Goal: Task Accomplishment & Management: Manage account settings

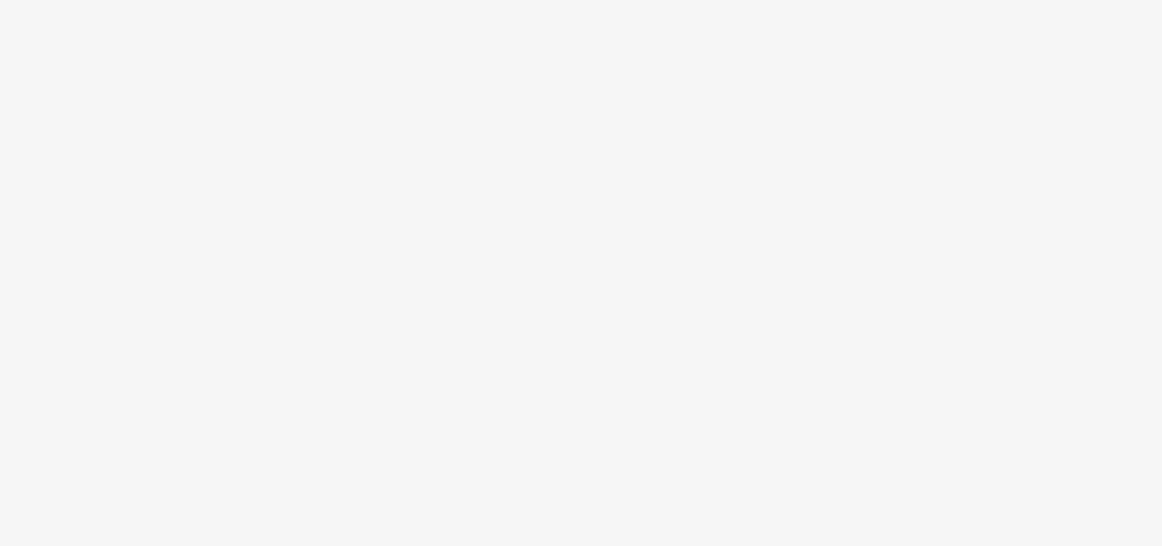
click at [532, 336] on body at bounding box center [581, 273] width 1162 height 546
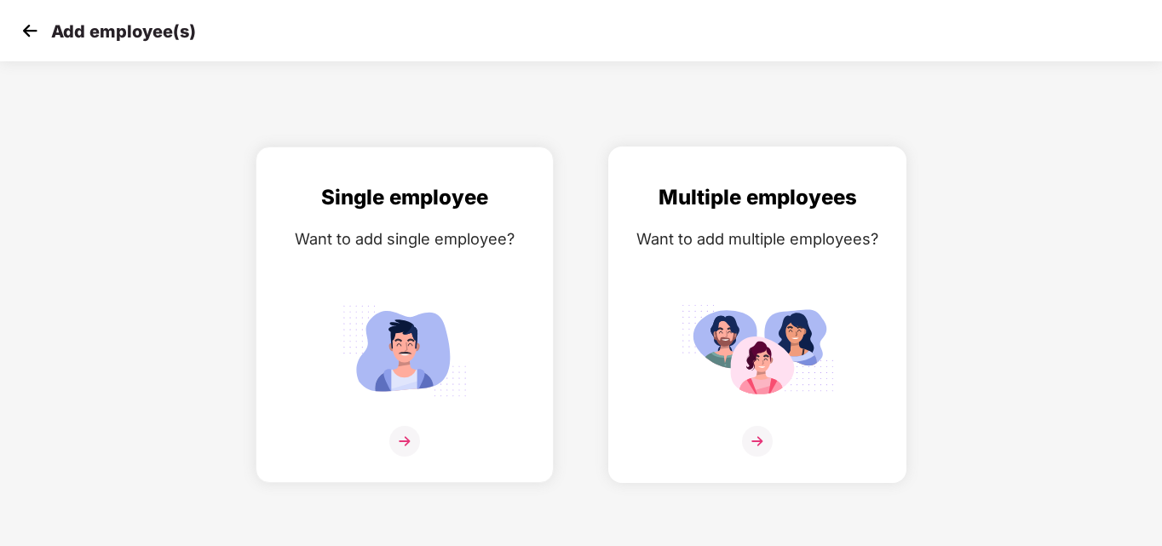
click at [758, 441] on img at bounding box center [757, 441] width 31 height 31
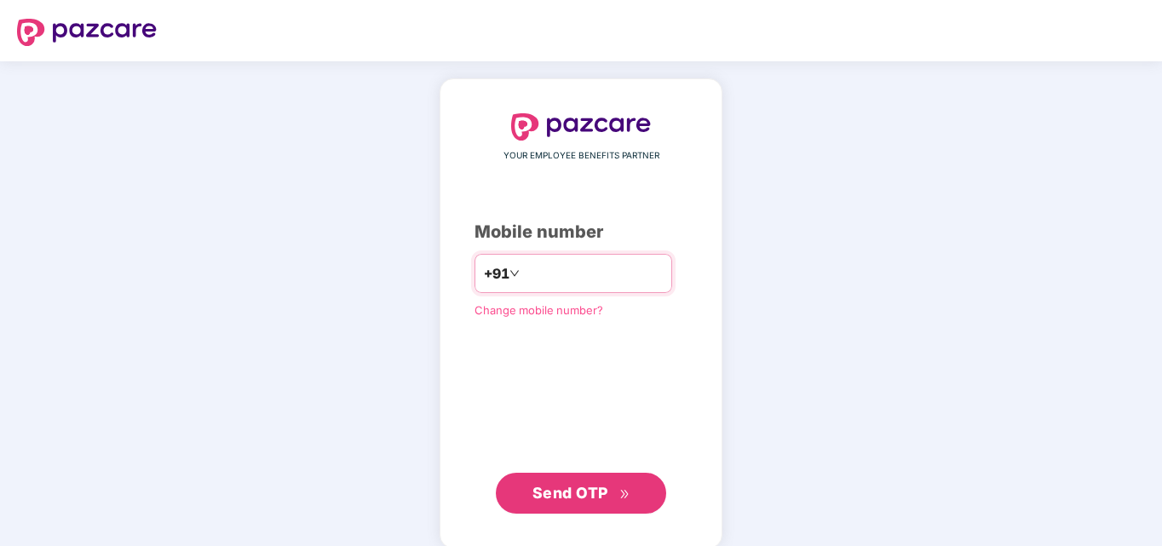
click at [530, 271] on input "number" at bounding box center [593, 273] width 140 height 27
type input "**********"
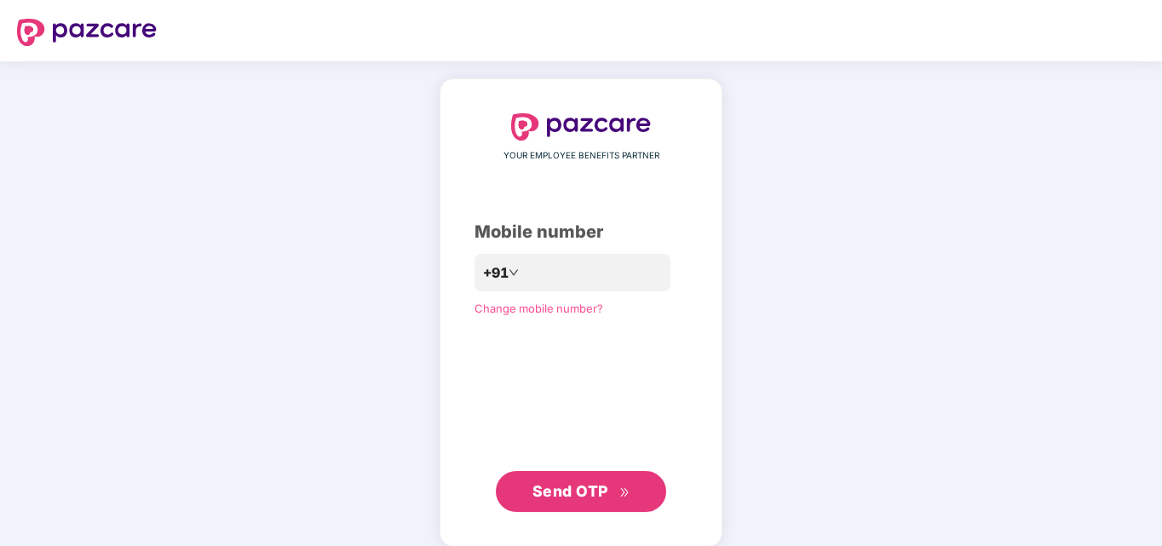
click at [605, 508] on button "Send OTP" at bounding box center [581, 491] width 170 height 41
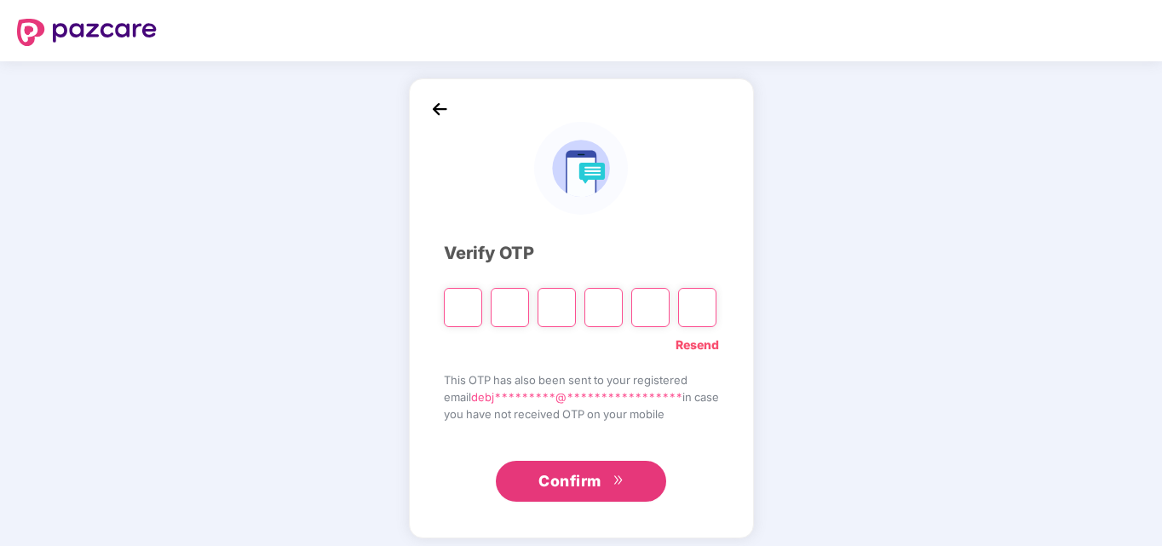
type input "*"
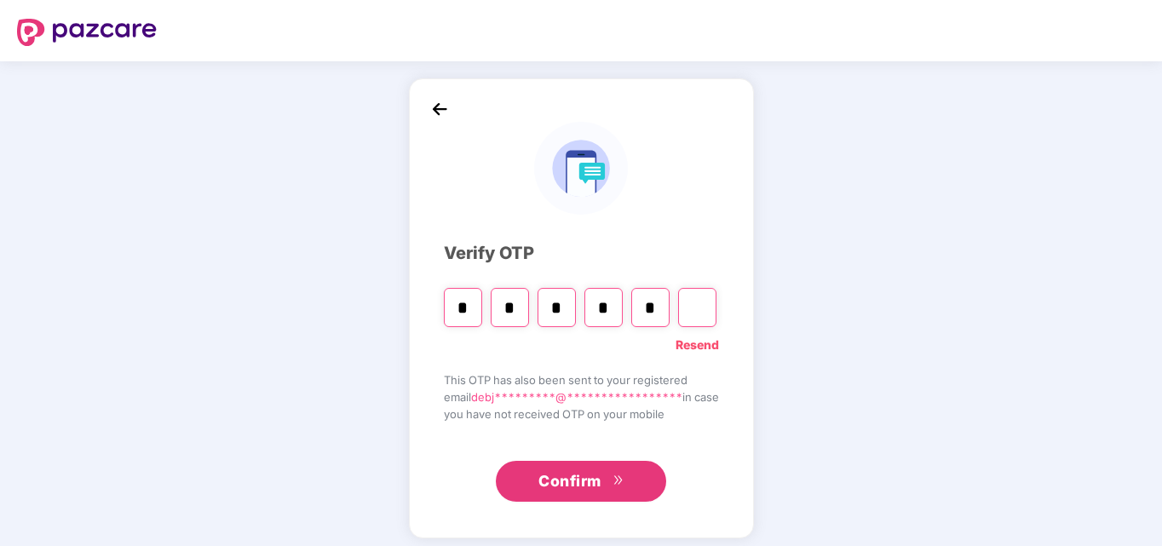
type input "*"
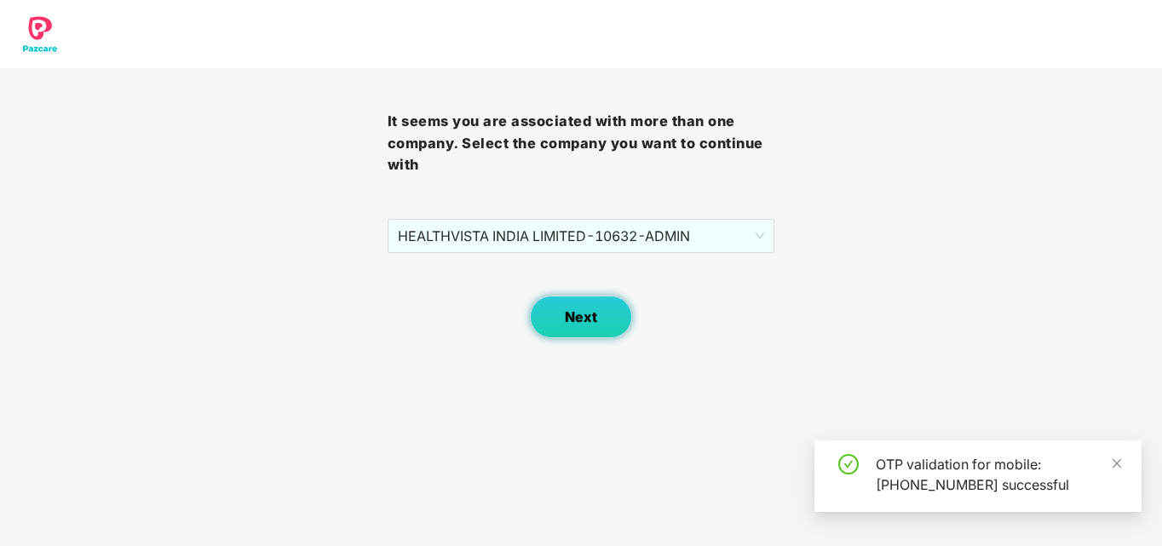
click at [573, 309] on span "Next" at bounding box center [581, 317] width 32 height 16
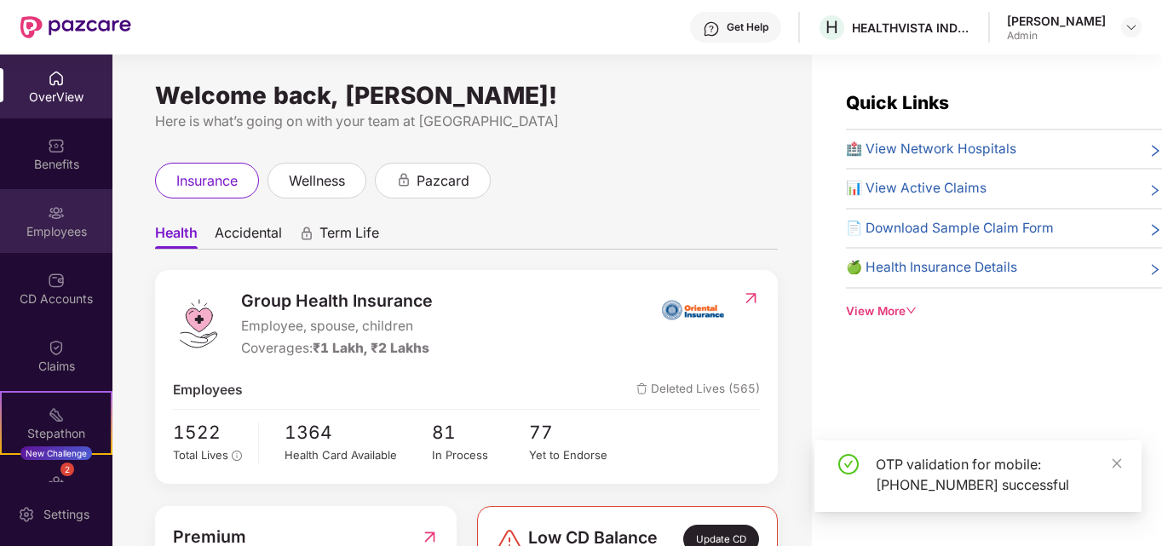
click at [48, 207] on img at bounding box center [56, 212] width 17 height 17
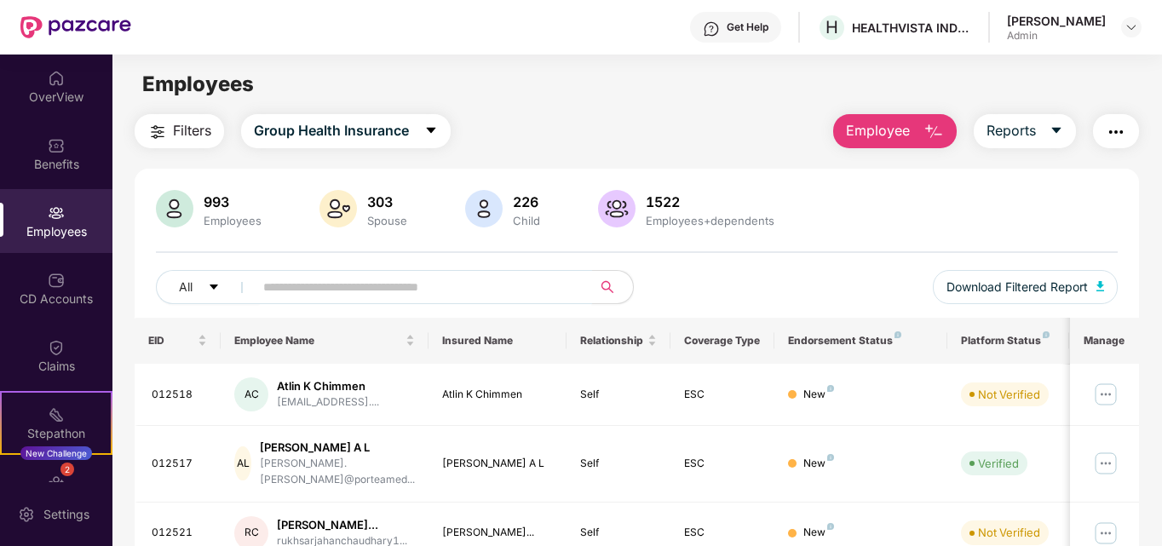
click at [273, 289] on input "text" at bounding box center [416, 287] width 306 height 26
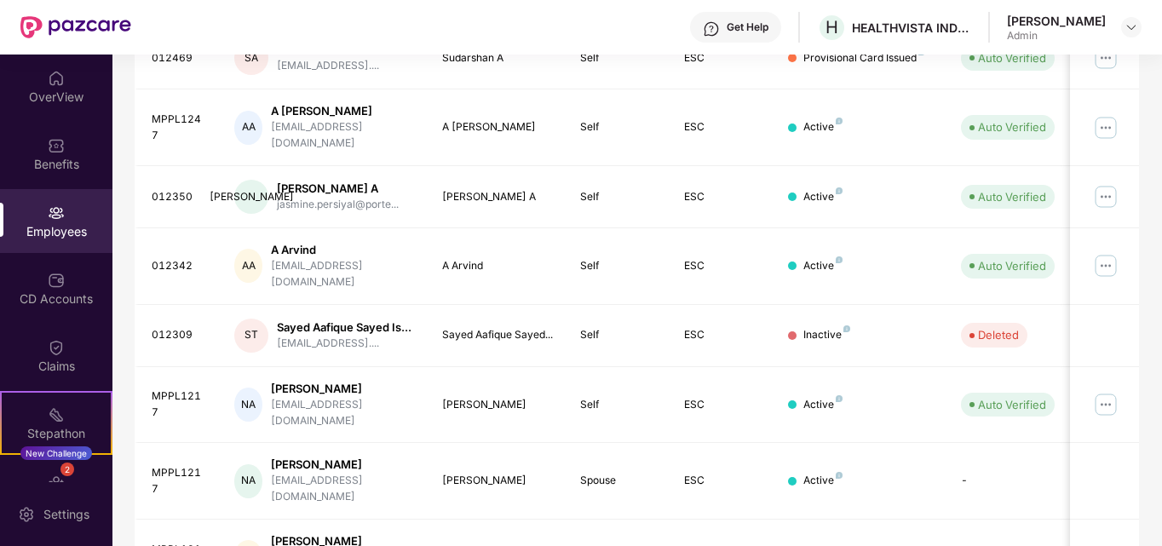
scroll to position [501, 0]
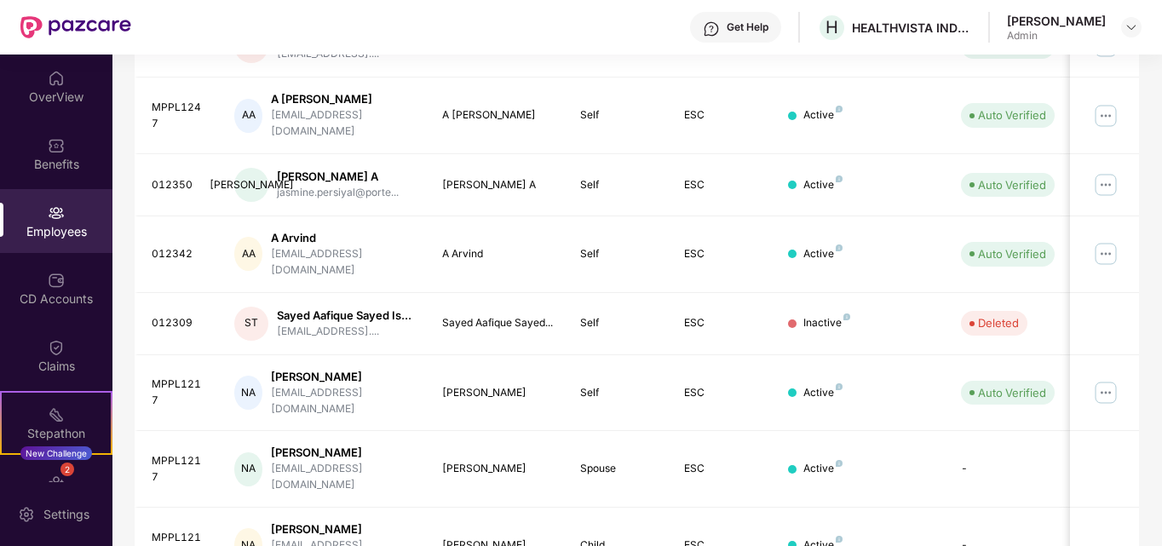
type input "*"
click at [43, 212] on div "Employees" at bounding box center [56, 221] width 112 height 64
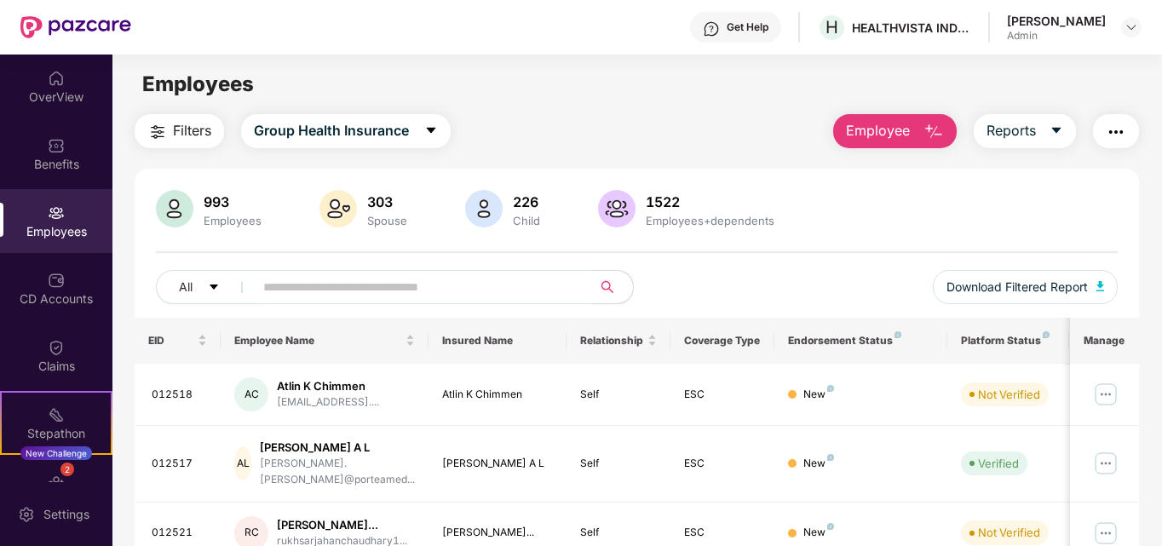
click at [275, 289] on input "text" at bounding box center [416, 287] width 306 height 26
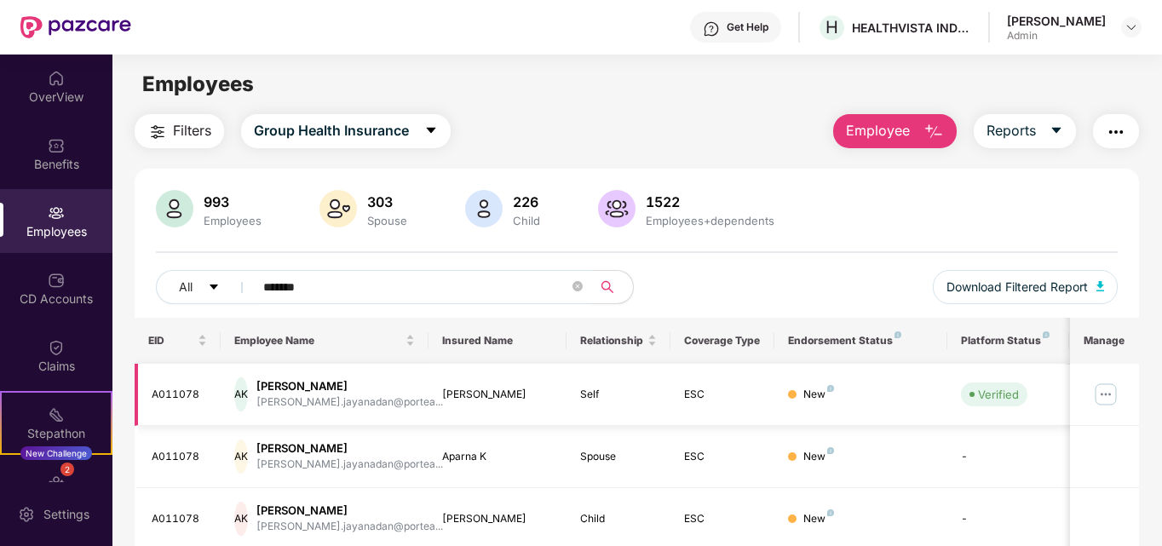
type input "*******"
click at [1114, 390] on img at bounding box center [1105, 394] width 27 height 27
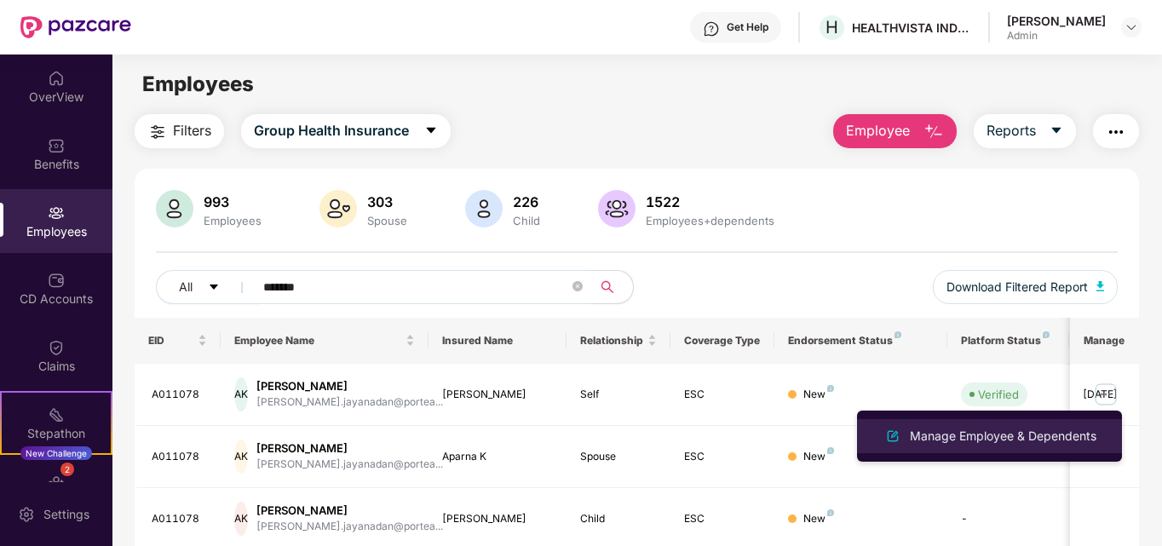
click at [1007, 444] on div "Manage Employee & Dependents" at bounding box center [1002, 436] width 193 height 19
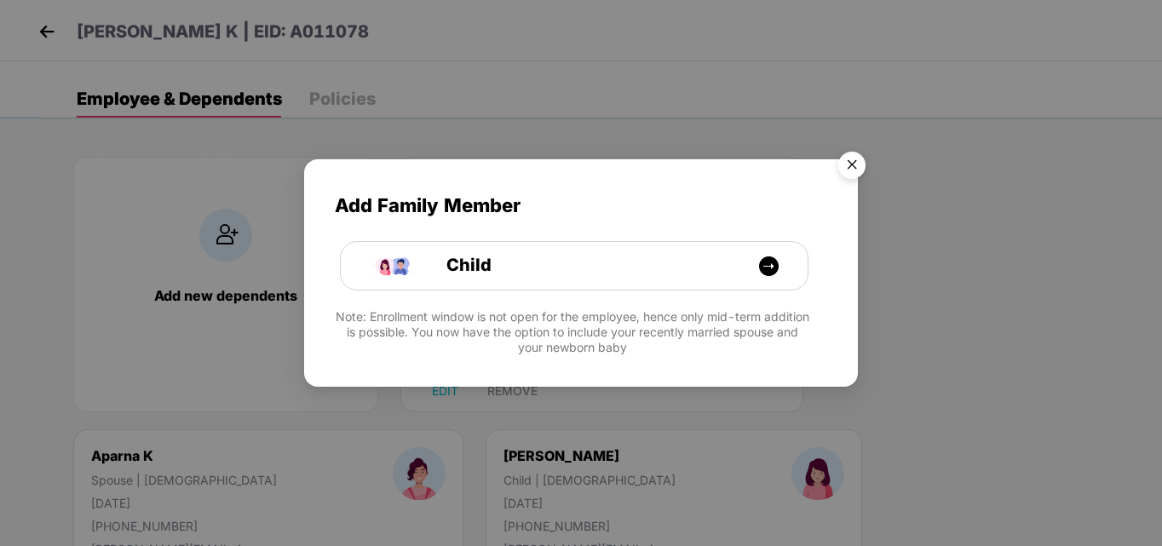
click at [847, 162] on img "Close" at bounding box center [852, 168] width 48 height 48
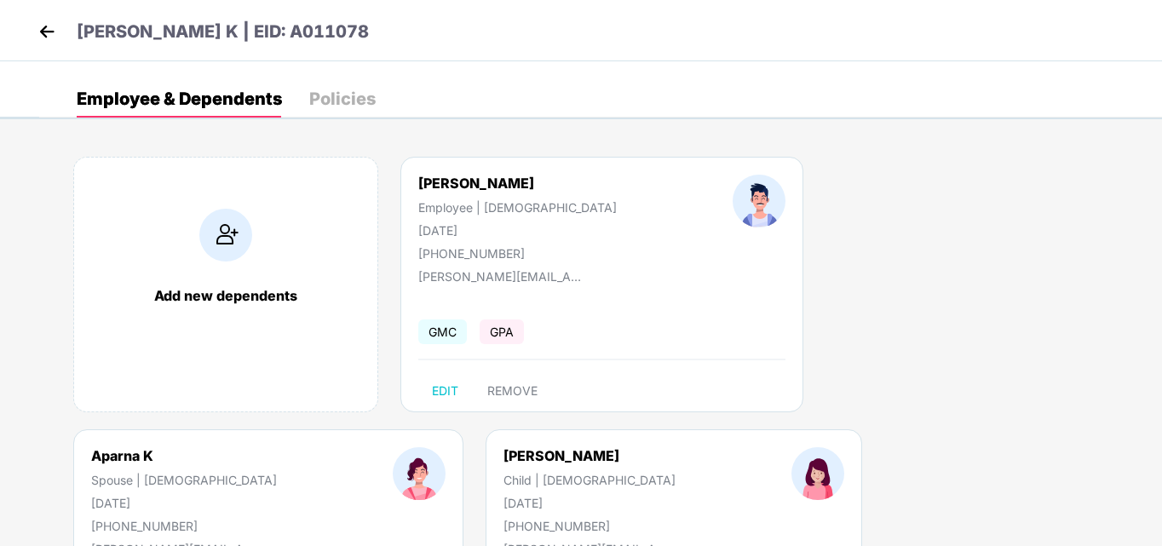
click at [725, 433] on div "Add new dependents [PERSON_NAME] K Employee | [DEMOGRAPHIC_DATA] [DATE] [PHONE_…" at bounding box center [600, 429] width 1122 height 596
